Goal: Transaction & Acquisition: Obtain resource

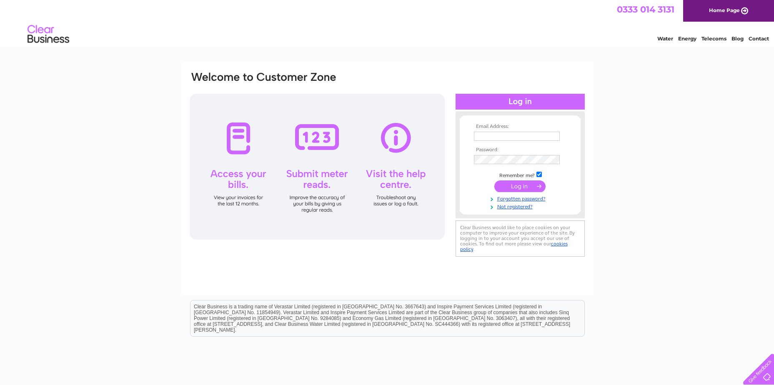
click at [486, 137] on input "text" at bounding box center [517, 136] width 86 height 9
paste input "financedept@brucestevenson.co.uk"
type input "financedept@brucestevenson.co.uk"
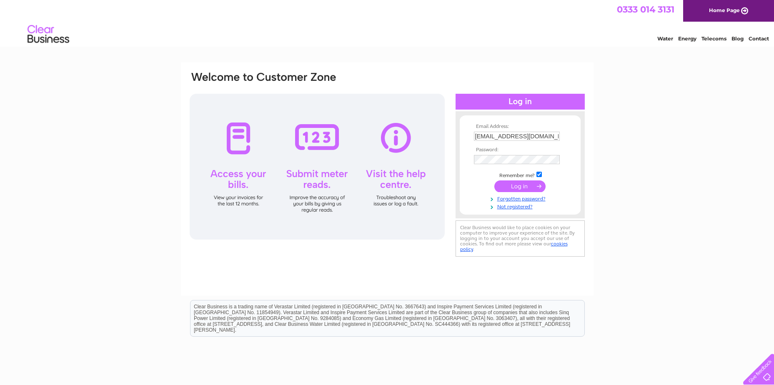
click at [538, 177] on input "checkbox" at bounding box center [538, 174] width 5 height 5
checkbox input "false"
click at [532, 187] on input "submit" at bounding box center [519, 186] width 51 height 12
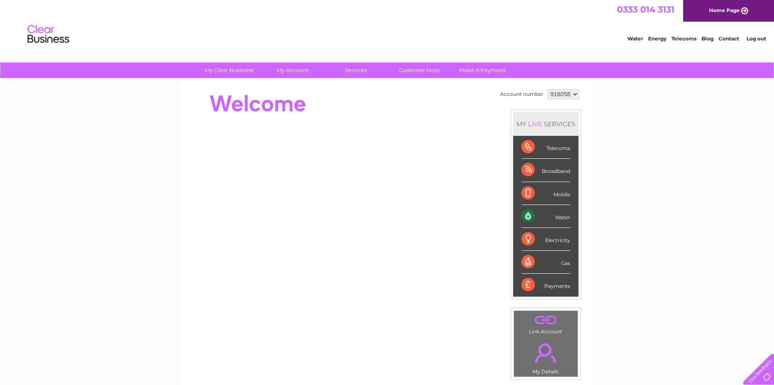
click at [565, 217] on div "Water" at bounding box center [545, 216] width 49 height 23
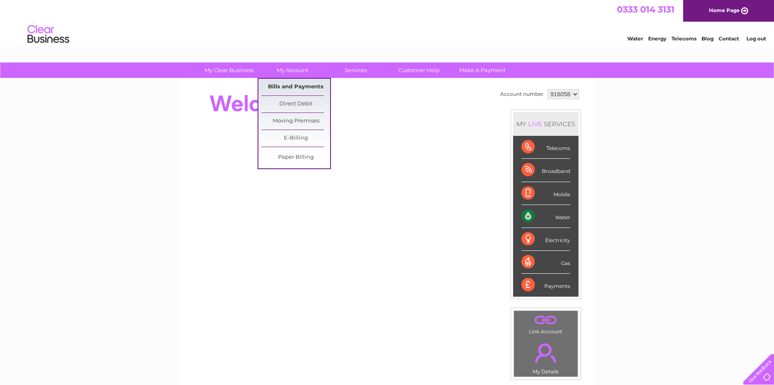
click at [303, 85] on link "Bills and Payments" at bounding box center [295, 87] width 69 height 17
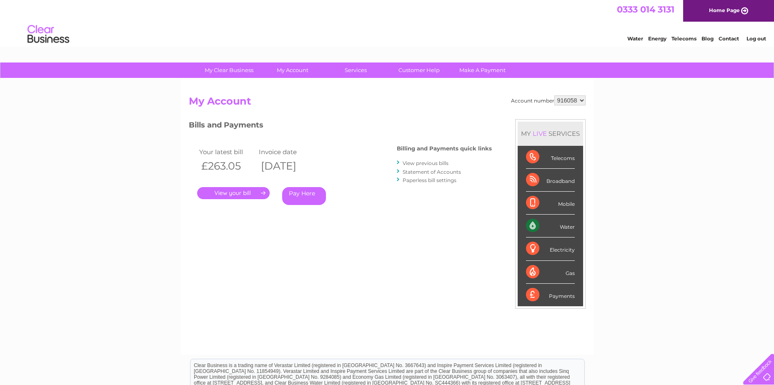
click at [230, 195] on link "." at bounding box center [233, 193] width 72 height 12
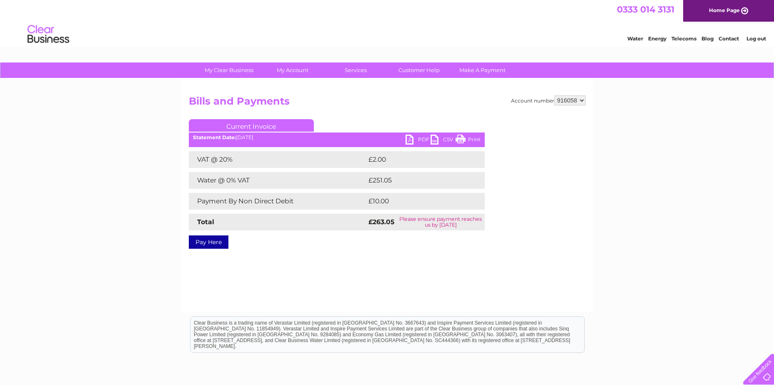
click at [412, 139] on link "PDF" at bounding box center [417, 141] width 25 height 12
click at [577, 99] on select "916058 920514" at bounding box center [569, 100] width 31 height 10
select select "920514"
click at [554, 95] on select "916058 920514" at bounding box center [569, 100] width 31 height 10
click at [129, 218] on div "My Clear Business Login Details My Details My Preferences Link Account My Accou…" at bounding box center [387, 258] width 774 height 392
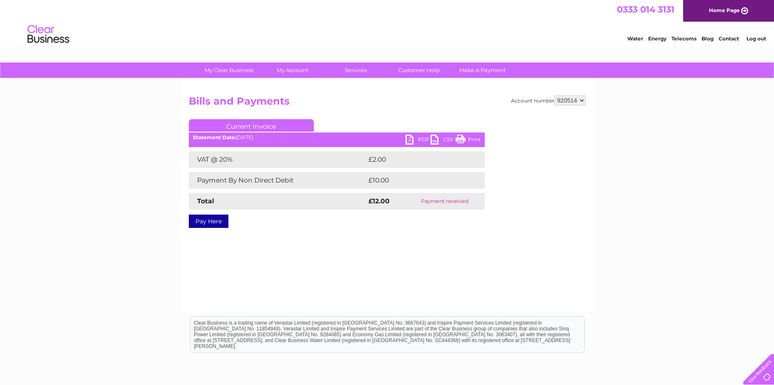
click at [412, 138] on link "PDF" at bounding box center [417, 141] width 25 height 12
click at [756, 37] on link "Log out" at bounding box center [756, 38] width 20 height 6
